Goal: Information Seeking & Learning: Find contact information

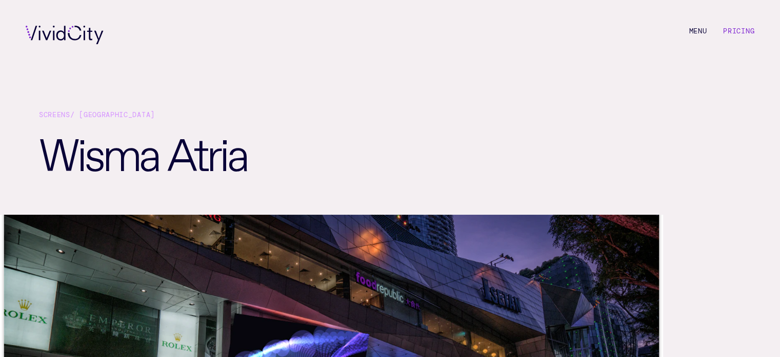
click at [747, 31] on link "Pricing" at bounding box center [738, 30] width 31 height 9
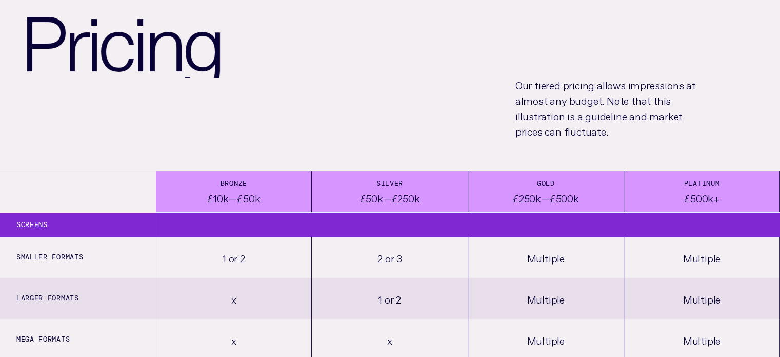
scroll to position [103, 0]
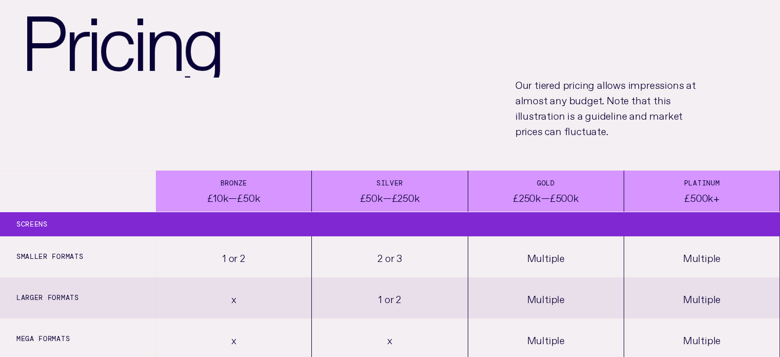
drag, startPoint x: 301, startPoint y: 121, endPoint x: 317, endPoint y: 131, distance: 18.7
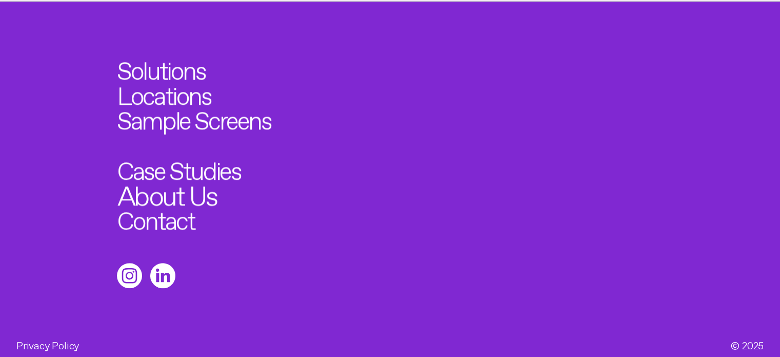
scroll to position [971, 0]
